Goal: Task Accomplishment & Management: Manage account settings

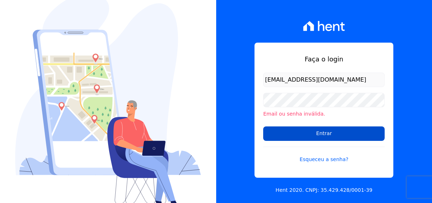
click at [324, 133] on input "Entrar" at bounding box center [323, 134] width 121 height 14
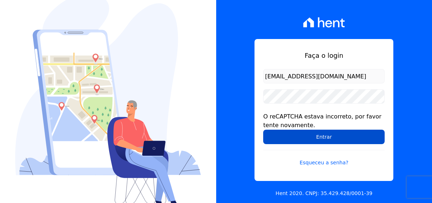
click at [353, 133] on input "Entrar" at bounding box center [323, 137] width 121 height 14
